Goal: Task Accomplishment & Management: Complete application form

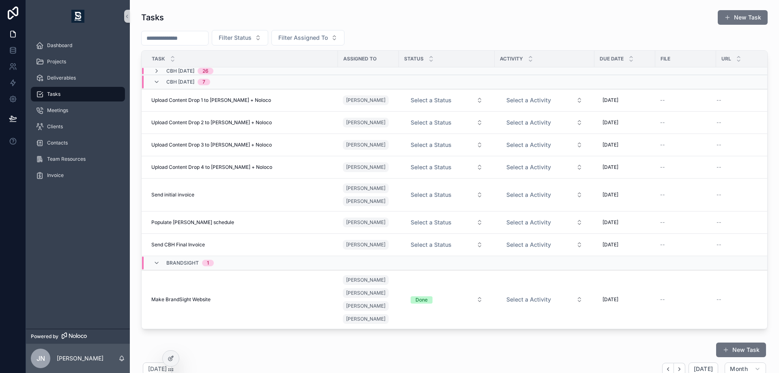
click at [217, 262] on div "BrandSight 1" at bounding box center [184, 262] width 80 height 13
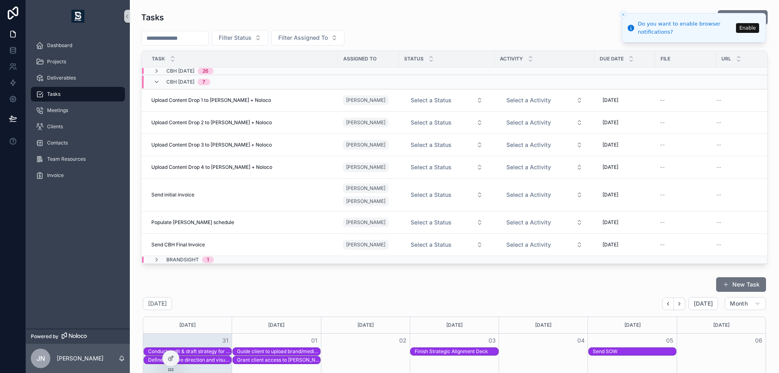
click at [753, 29] on button "Enable" at bounding box center [747, 28] width 23 height 10
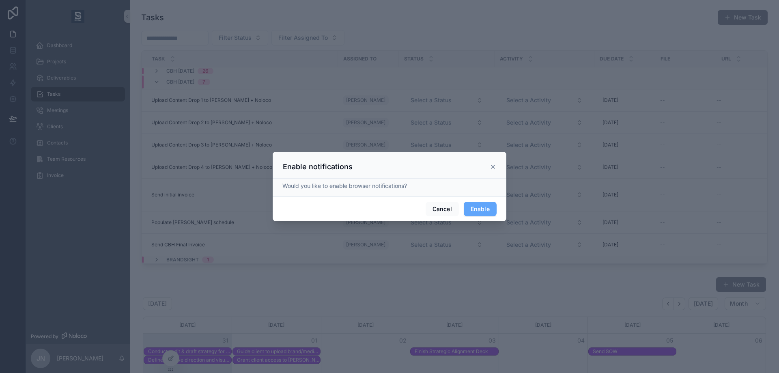
click at [492, 169] on icon at bounding box center [493, 166] width 6 height 6
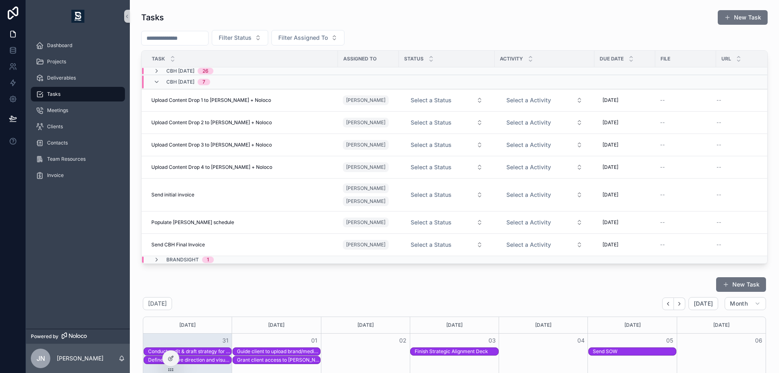
click at [277, 80] on div "CBH [DATE] 7" at bounding box center [318, 81] width 352 height 13
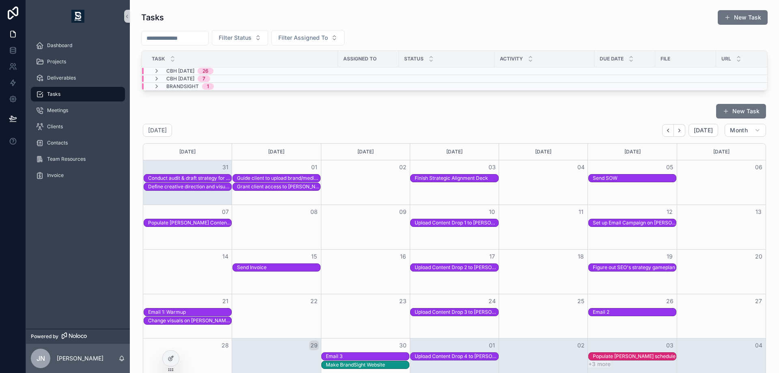
click at [272, 72] on div "CBH [DATE] 26" at bounding box center [318, 71] width 352 height 6
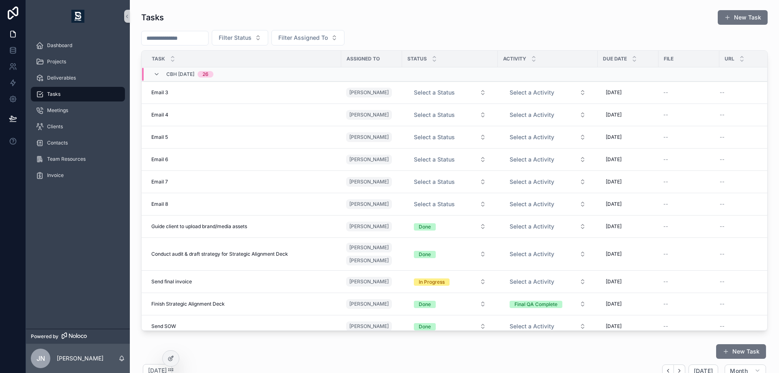
click at [271, 74] on div "CBH [DATE] 26" at bounding box center [319, 74] width 355 height 13
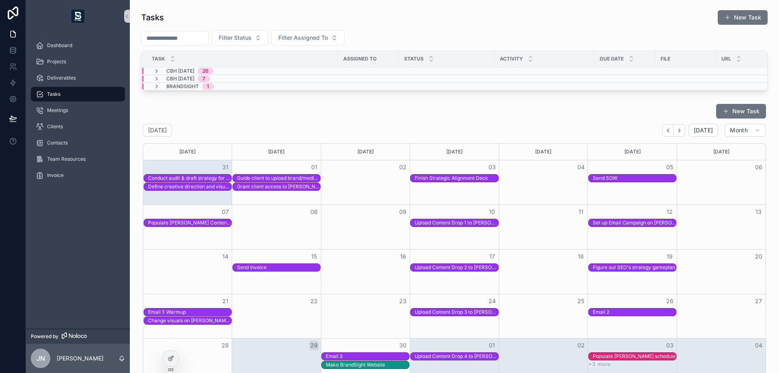
click at [269, 78] on div "CBH [DATE] 7" at bounding box center [318, 78] width 352 height 6
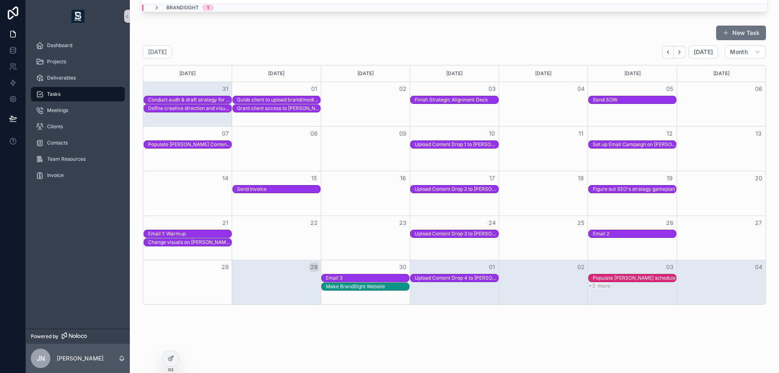
scroll to position [258, 0]
click at [676, 53] on icon "Next" at bounding box center [679, 52] width 6 height 6
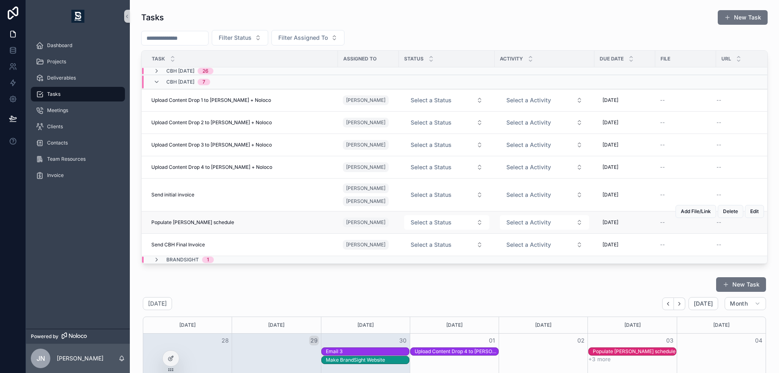
scroll to position [0, 0]
click at [194, 71] on span "CBH [DATE]" at bounding box center [180, 71] width 28 height 6
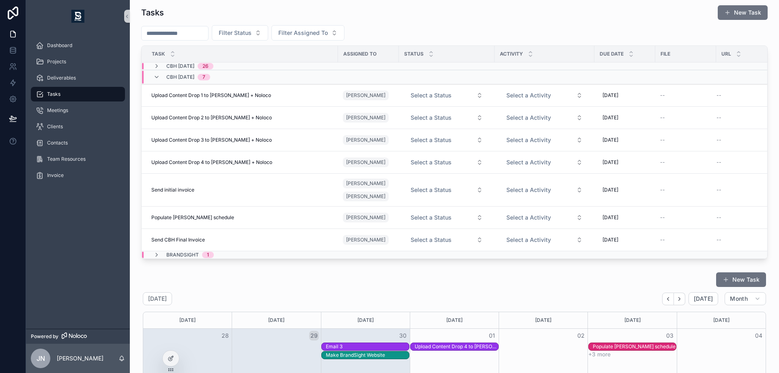
scroll to position [0, 0]
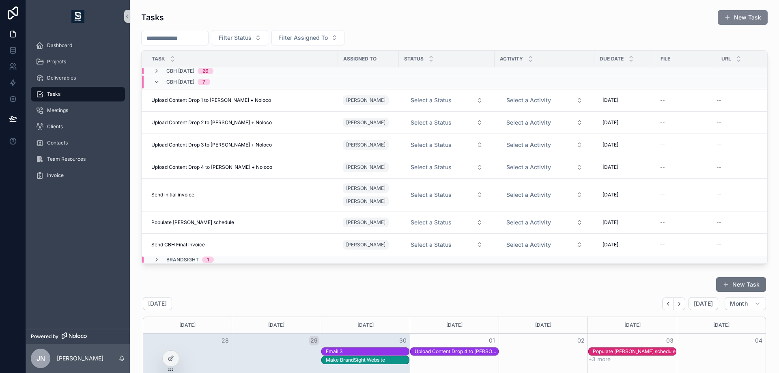
click at [741, 14] on button "New Task" at bounding box center [743, 17] width 50 height 15
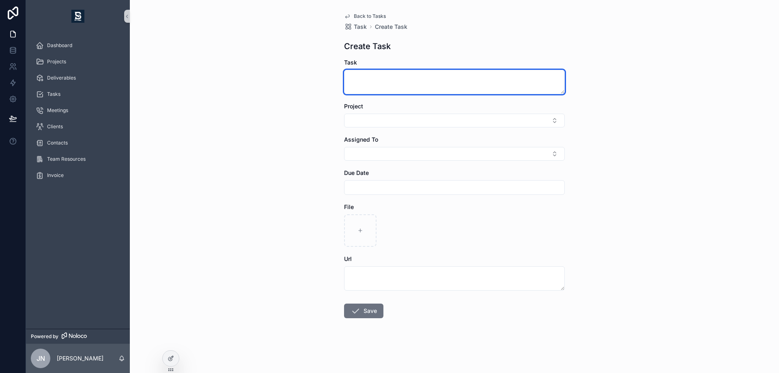
click at [387, 82] on textarea "scrollable content" at bounding box center [454, 82] width 221 height 24
type textarea "**********"
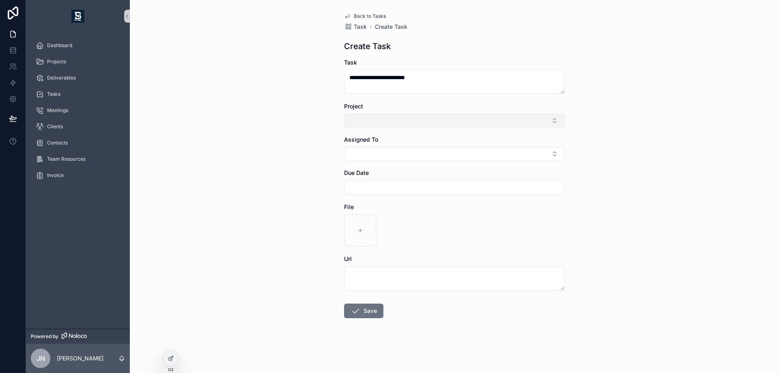
click at [382, 117] on button "Select Button" at bounding box center [454, 121] width 221 height 14
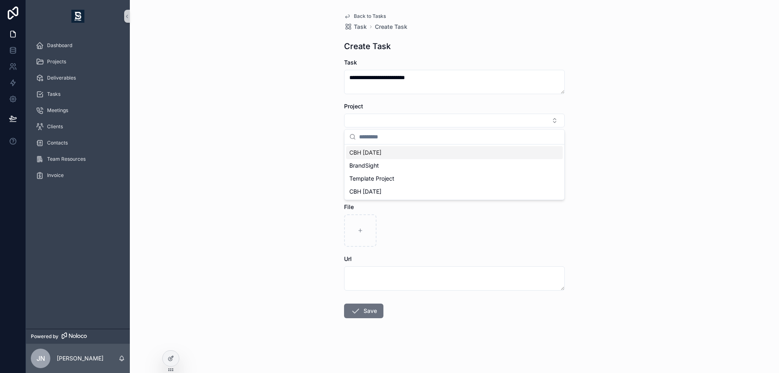
click at [372, 150] on span "CBH [DATE]" at bounding box center [365, 152] width 32 height 8
click at [303, 152] on div "**********" at bounding box center [454, 186] width 649 height 373
click at [368, 153] on button "Select Button" at bounding box center [454, 155] width 221 height 14
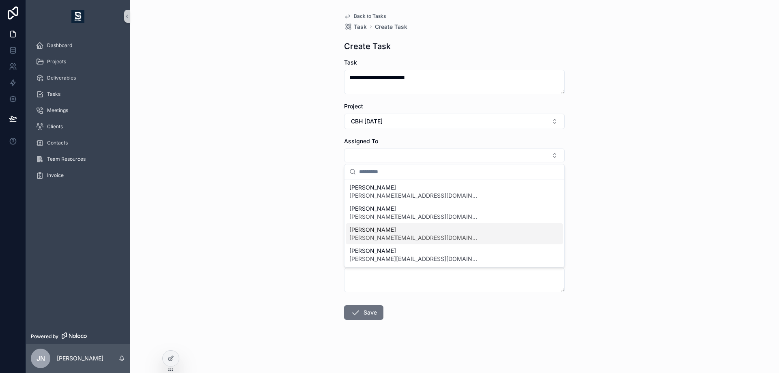
click at [368, 231] on span "[PERSON_NAME]" at bounding box center [414, 230] width 130 height 8
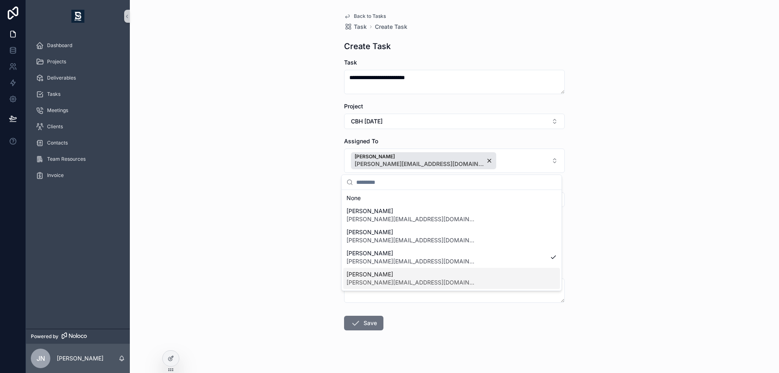
click at [368, 275] on span "[PERSON_NAME]" at bounding box center [411, 274] width 130 height 8
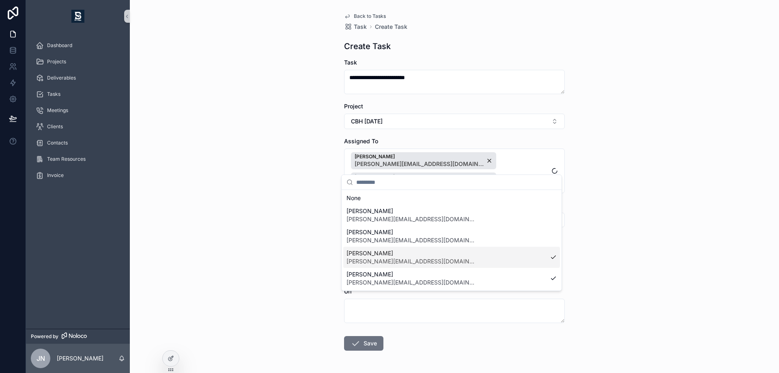
click at [295, 242] on div "**********" at bounding box center [454, 186] width 649 height 373
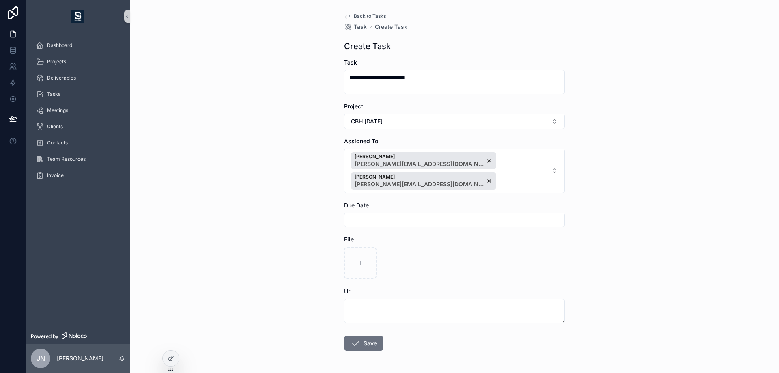
click at [376, 214] on input "scrollable content" at bounding box center [454, 219] width 220 height 11
click at [493, 220] on button "scrollable content" at bounding box center [495, 219] width 15 height 15
click at [422, 283] on button "3" at bounding box center [422, 284] width 15 height 15
type input "*********"
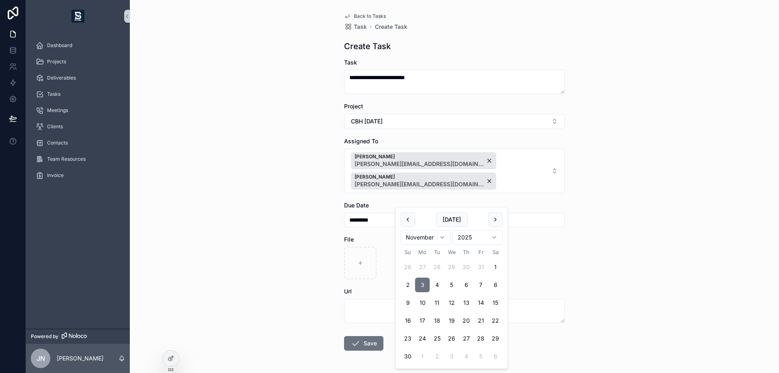
click at [562, 250] on div "**********" at bounding box center [455, 201] width 234 height 402
click at [363, 336] on button "Save" at bounding box center [363, 343] width 39 height 15
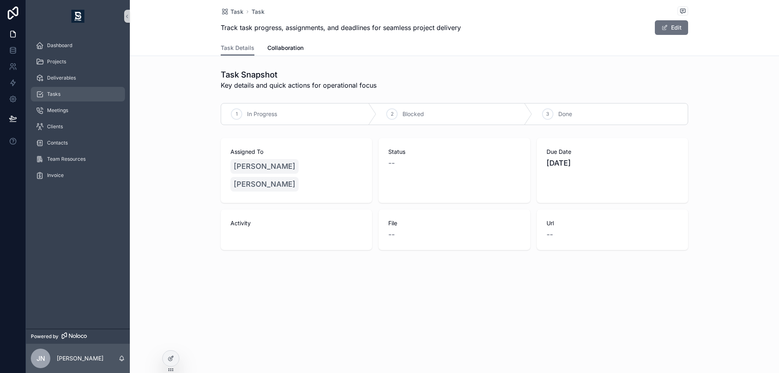
click at [90, 95] on div "Tasks" at bounding box center [78, 94] width 84 height 13
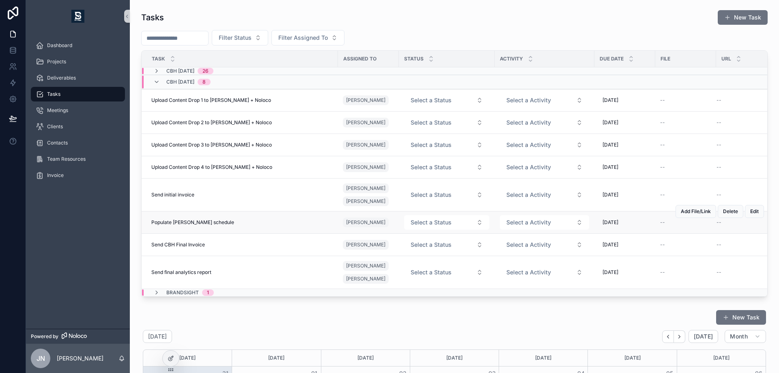
scroll to position [0, 0]
click at [371, 291] on div "BrandSight 1" at bounding box center [318, 292] width 352 height 6
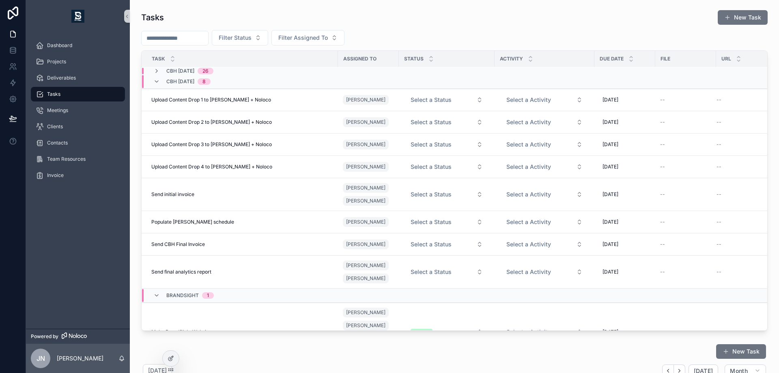
scroll to position [37, 0]
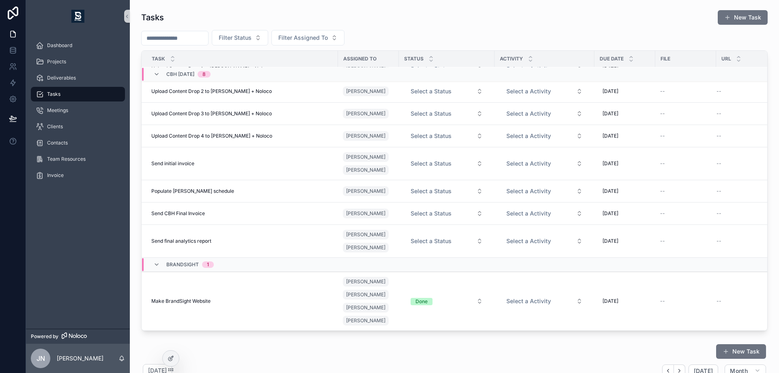
click at [280, 258] on div "BrandSight 1" at bounding box center [318, 264] width 352 height 13
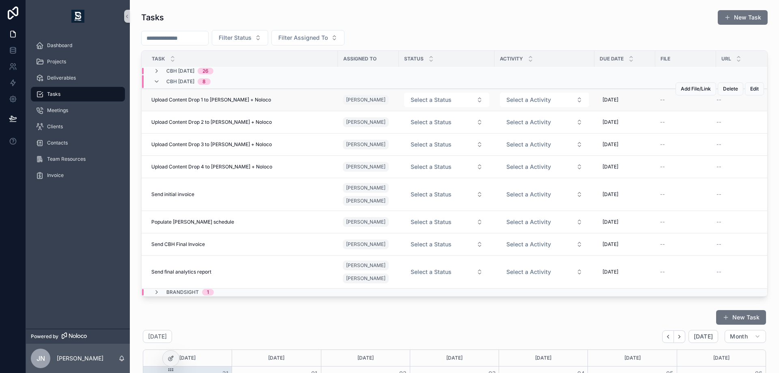
scroll to position [0, 0]
click at [241, 71] on div "CBH [DATE] 26" at bounding box center [318, 71] width 352 height 6
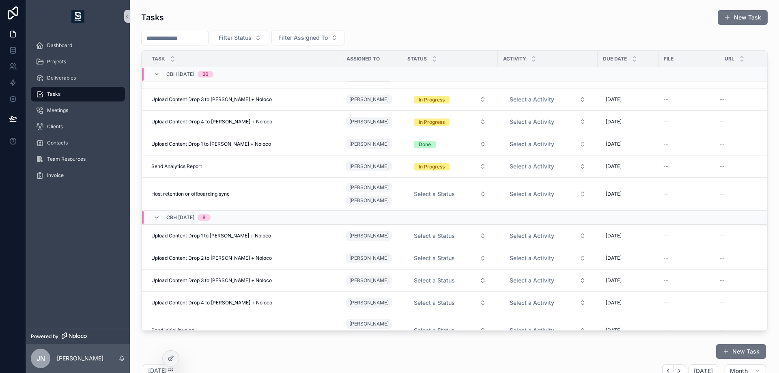
scroll to position [647, 0]
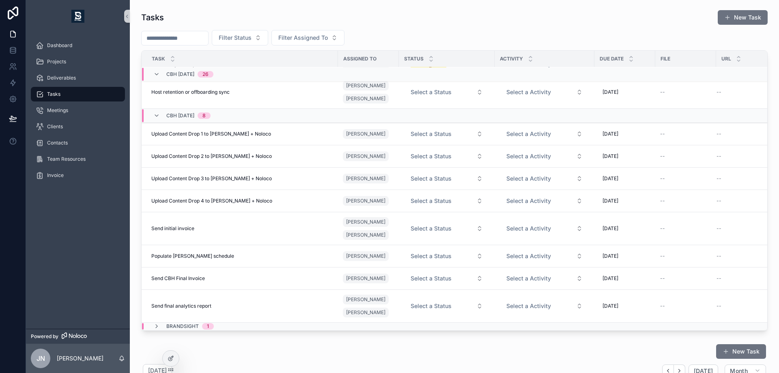
click at [213, 75] on div "CBH [DATE] 26" at bounding box center [189, 74] width 47 height 13
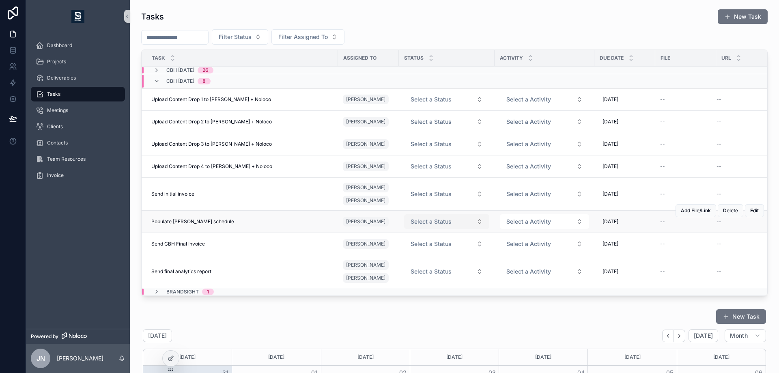
scroll to position [0, 0]
click at [631, 59] on div "scrollable content" at bounding box center [630, 58] width 5 height 9
click at [630, 57] on icon "scrollable content" at bounding box center [631, 56] width 3 height 1
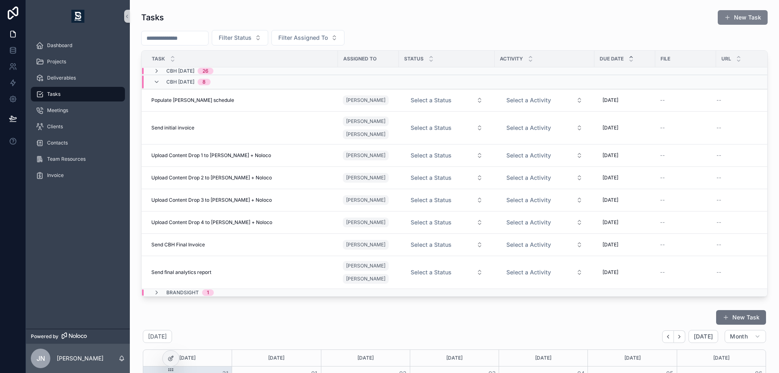
click at [731, 21] on button "New Task" at bounding box center [743, 17] width 50 height 15
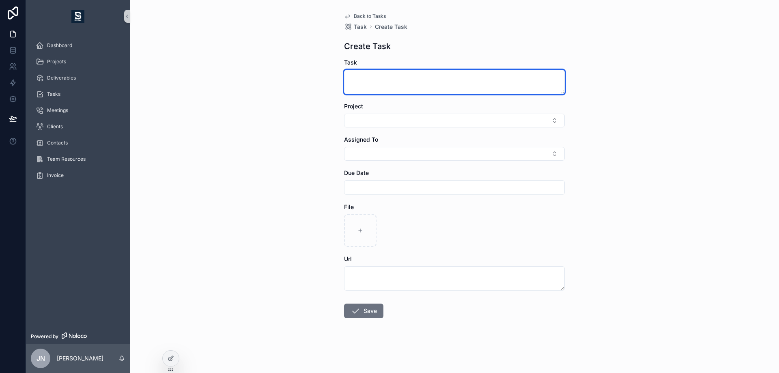
click at [378, 77] on textarea "scrollable content" at bounding box center [454, 82] width 221 height 24
type textarea "********"
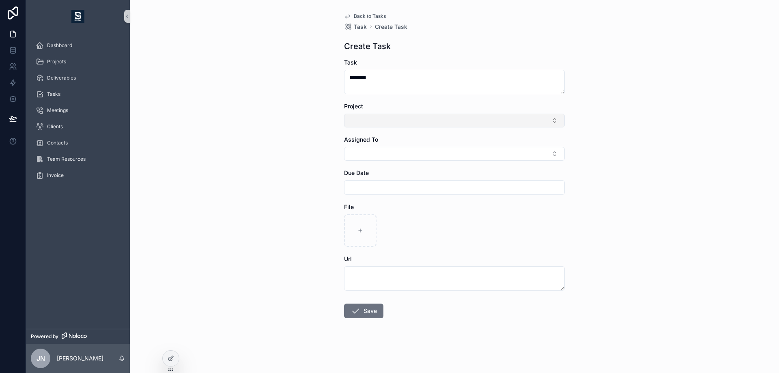
click at [374, 119] on button "Select Button" at bounding box center [454, 121] width 221 height 14
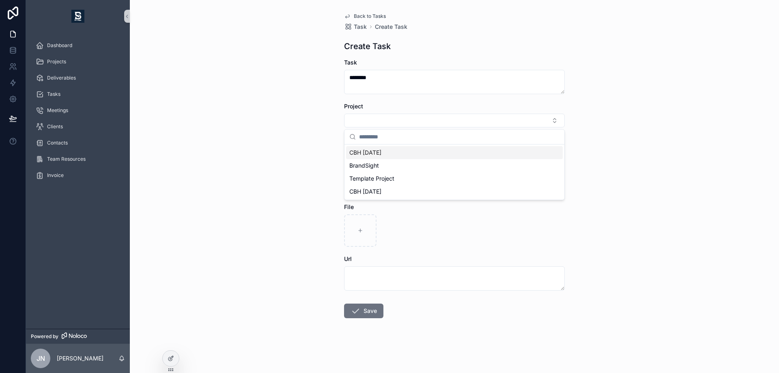
drag, startPoint x: 374, startPoint y: 153, endPoint x: 314, endPoint y: 156, distance: 59.3
click at [374, 153] on span "CBH [DATE]" at bounding box center [365, 152] width 32 height 8
click at [305, 156] on div "Back to Tasks Task Create Task Create Task Task ******** Project CBH [DATE] Ass…" at bounding box center [454, 186] width 649 height 373
click at [386, 159] on button "Select Button" at bounding box center [454, 155] width 221 height 14
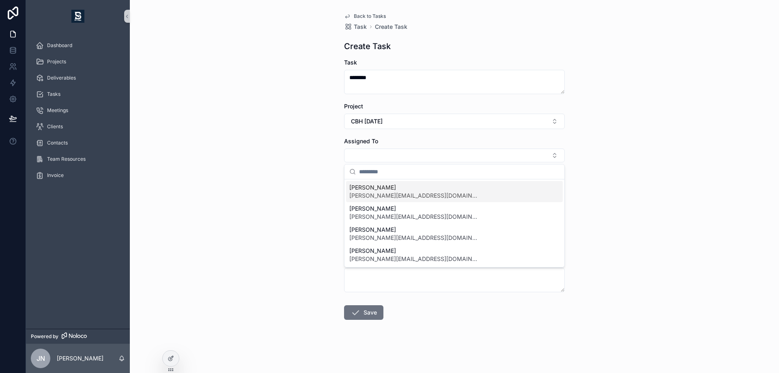
click at [384, 187] on span "[PERSON_NAME]" at bounding box center [414, 187] width 130 height 8
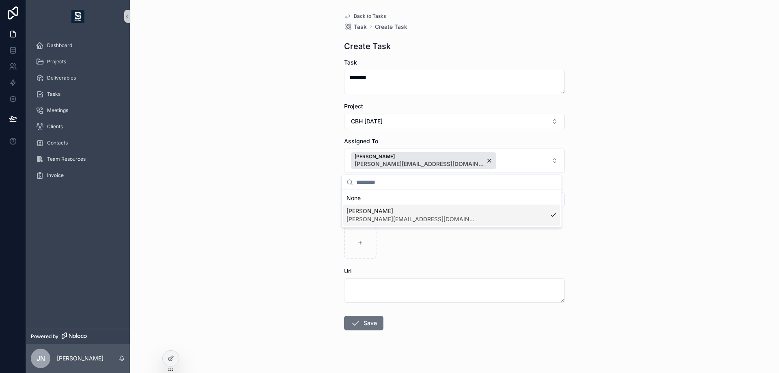
click at [329, 175] on div "Back to Tasks Task Create Task Create Task Task ******** Project CBH [DATE] Ass…" at bounding box center [454, 186] width 649 height 373
click at [360, 325] on button "Save" at bounding box center [363, 323] width 39 height 15
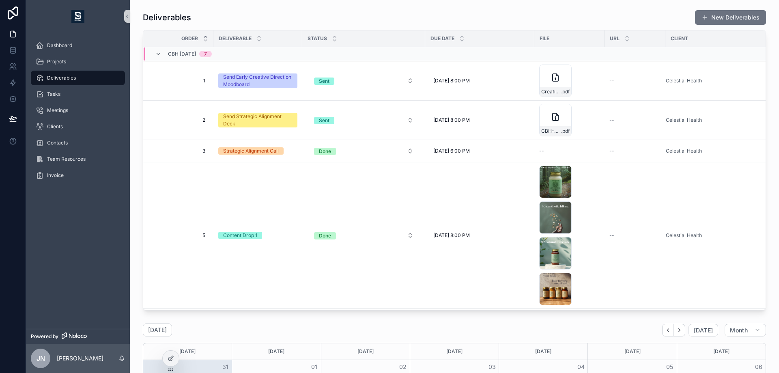
click at [221, 54] on div "CBH Sept 2025 7" at bounding box center [183, 53] width 76 height 13
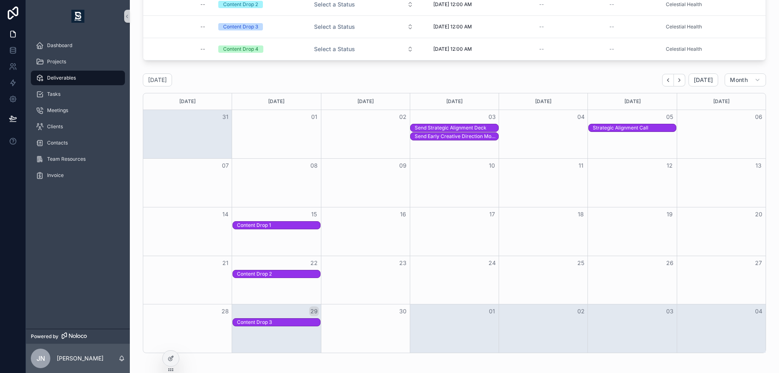
scroll to position [122, 0]
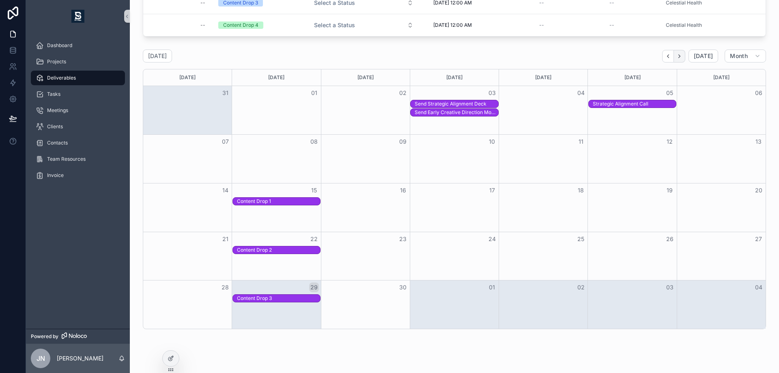
click at [676, 59] on icon "Next" at bounding box center [679, 56] width 6 height 6
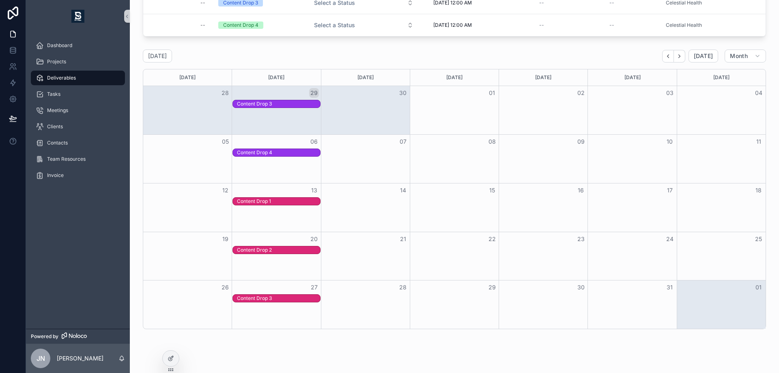
drag, startPoint x: 678, startPoint y: 62, endPoint x: 778, endPoint y: 182, distance: 156.3
click at [678, 59] on icon "Next" at bounding box center [679, 56] width 6 height 6
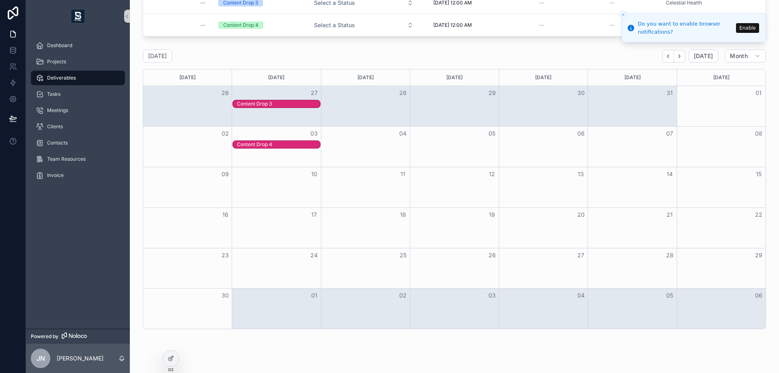
click at [622, 14] on icon "Close toast" at bounding box center [623, 14] width 5 height 5
